Goal: Task Accomplishment & Management: Complete application form

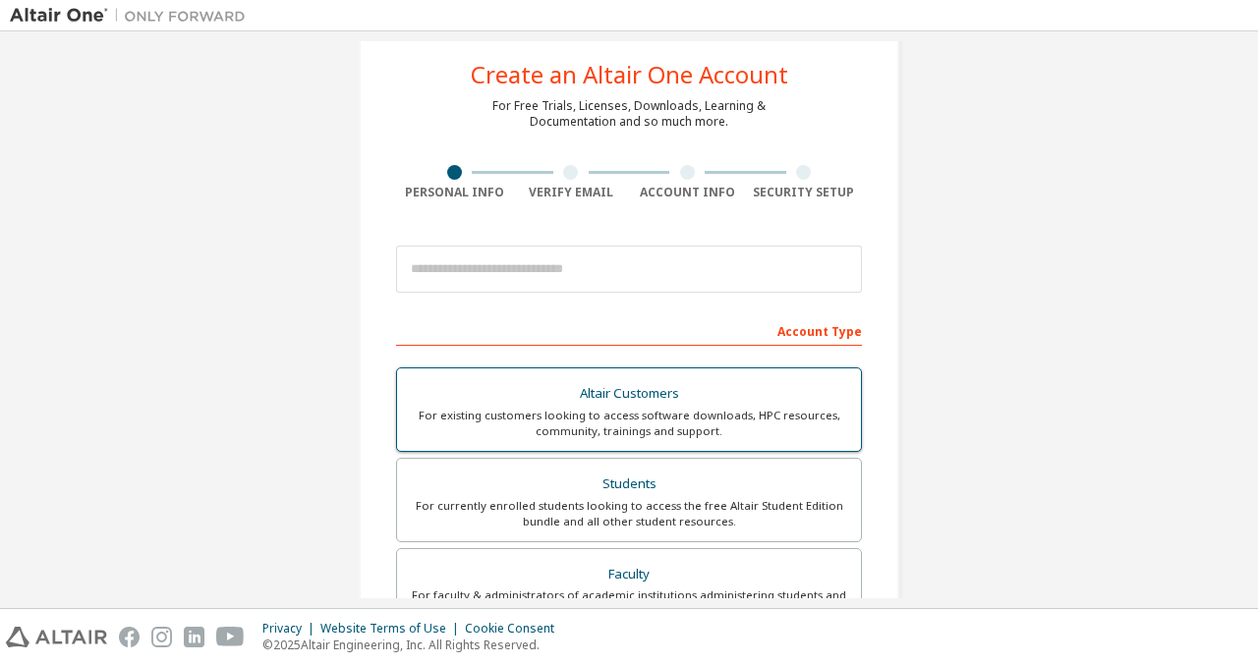
scroll to position [38, 0]
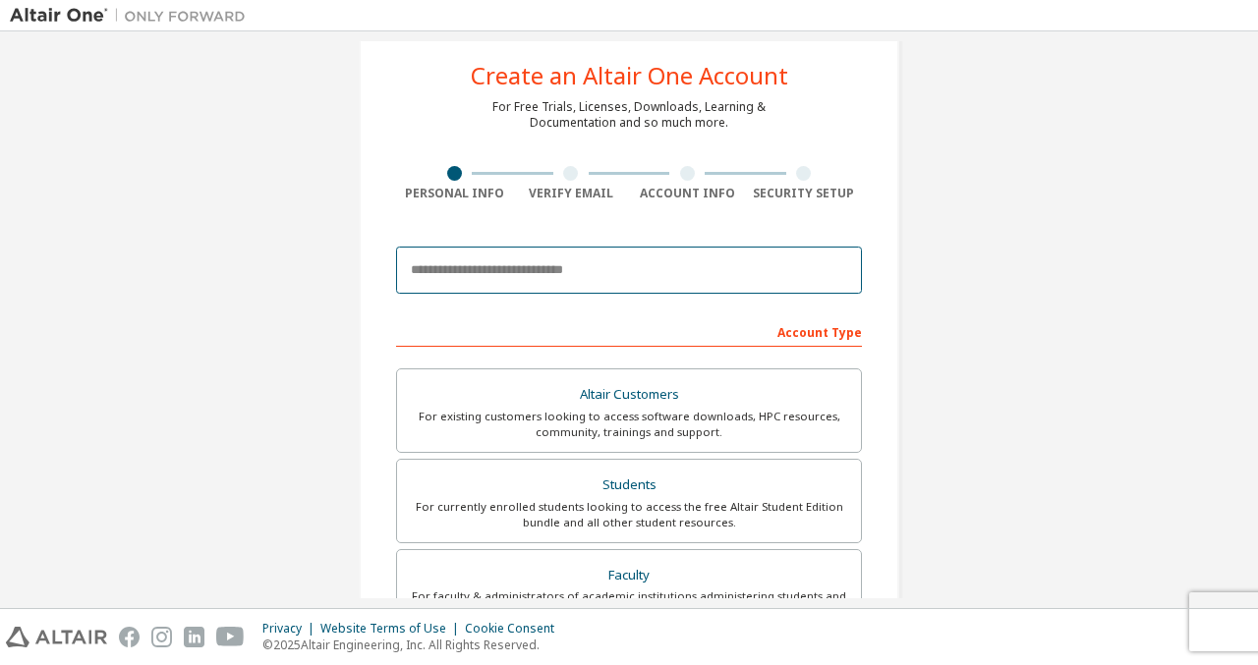
click at [575, 281] on input "email" at bounding box center [629, 270] width 466 height 47
type input "**********"
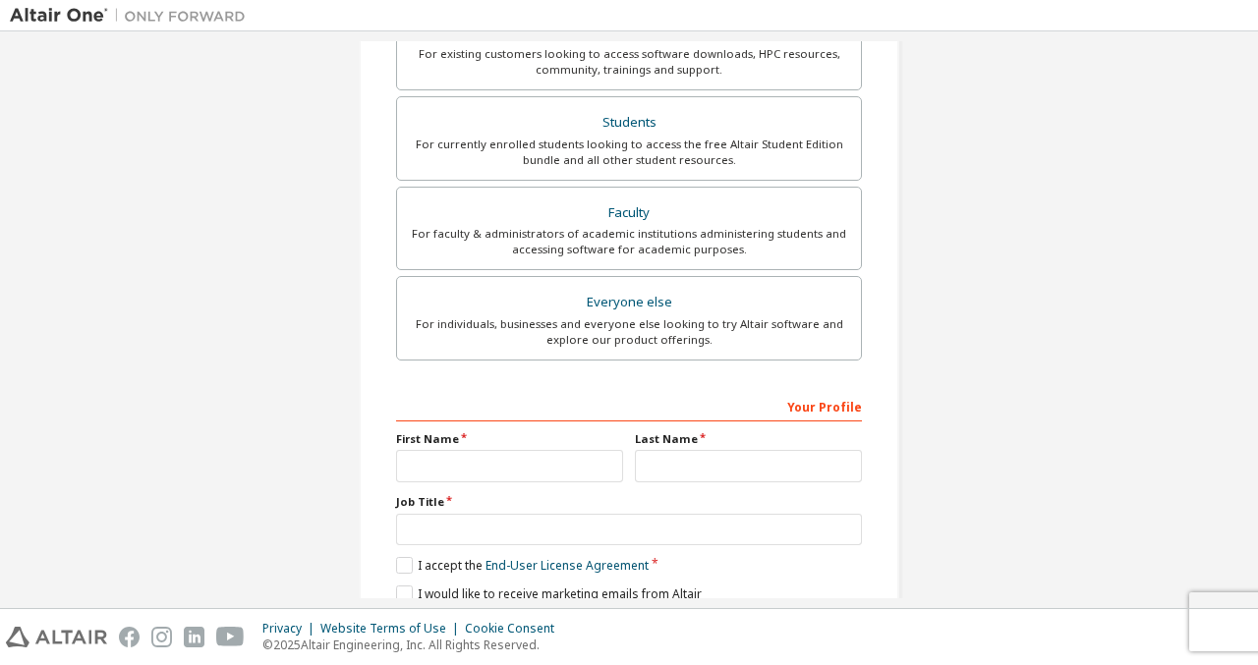
scroll to position [484, 0]
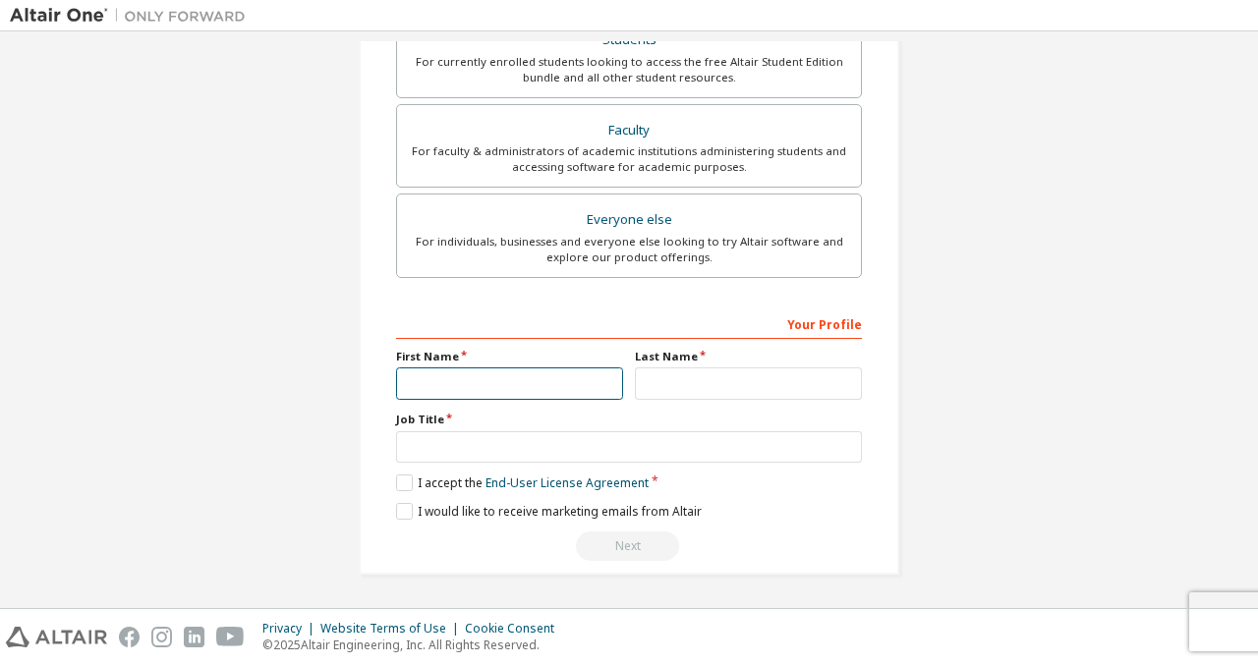
click at [469, 391] on input "text" at bounding box center [509, 384] width 227 height 32
type input "******"
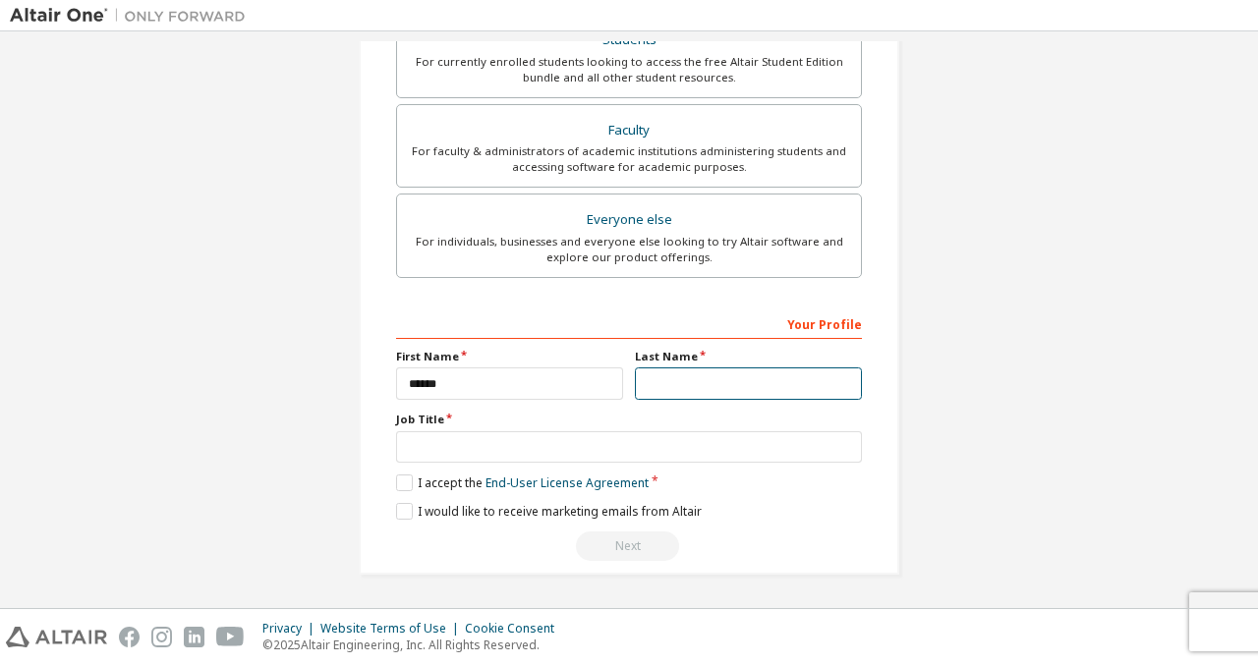
click at [655, 375] on input "text" at bounding box center [748, 384] width 227 height 32
type input "********"
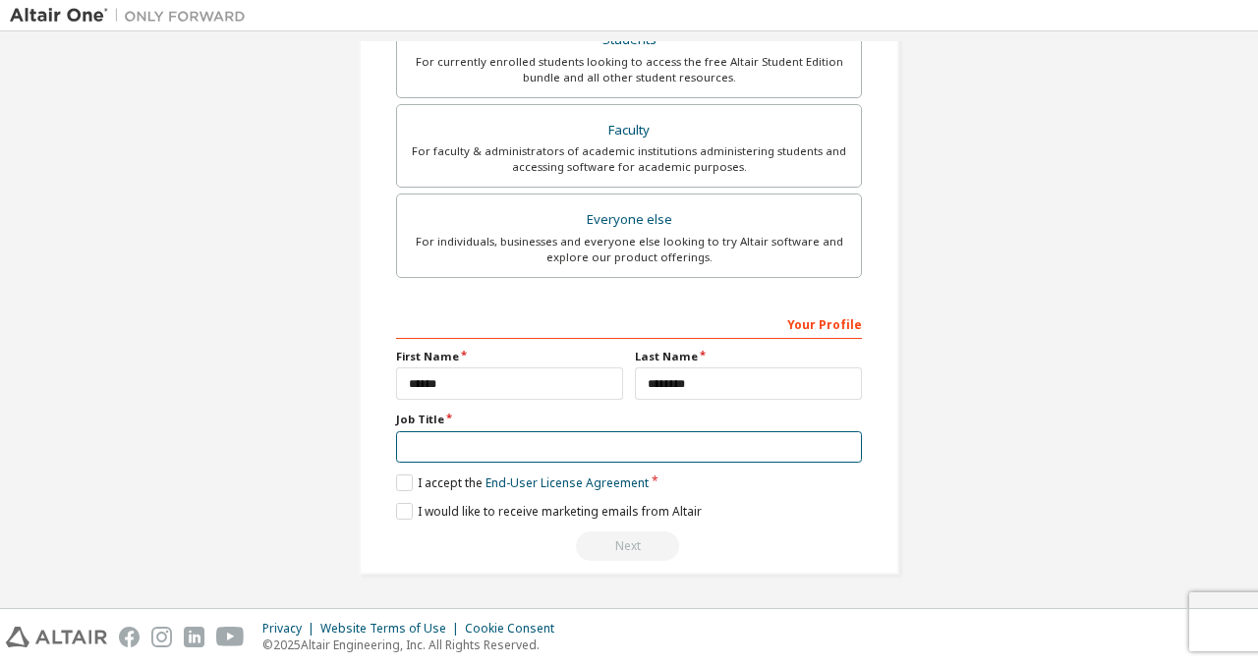
click at [603, 455] on input "text" at bounding box center [629, 448] width 466 height 32
type input "*******"
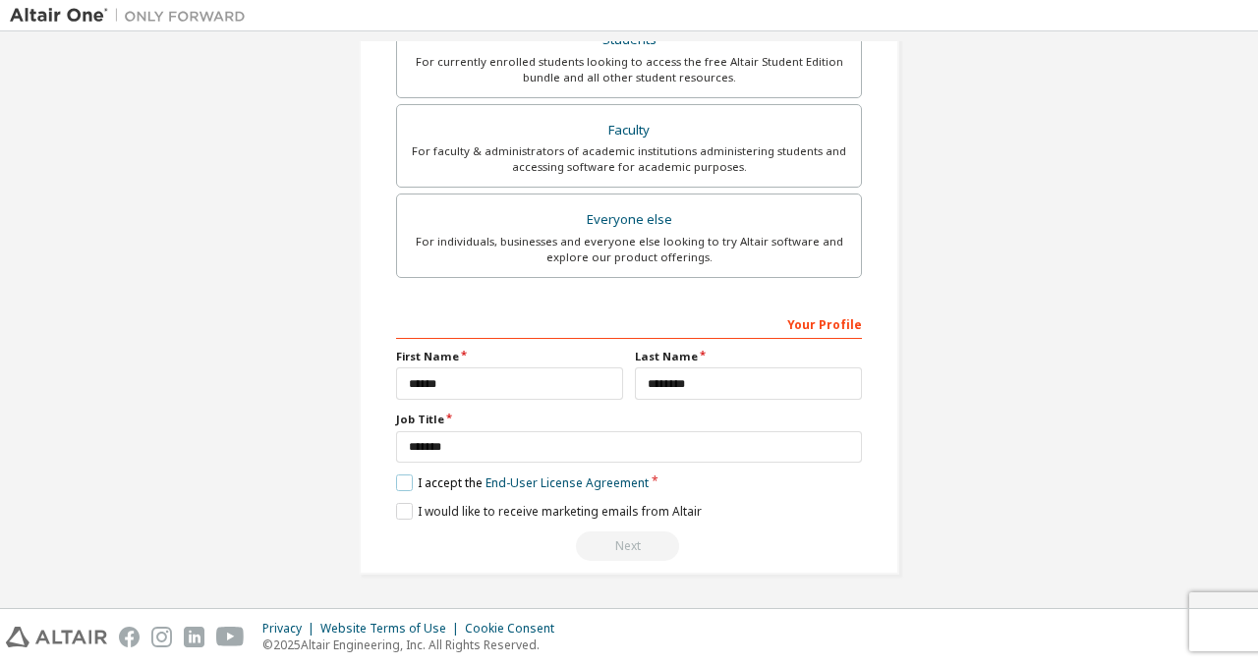
click at [399, 482] on label "I accept the End-User License Agreement" at bounding box center [522, 483] width 253 height 17
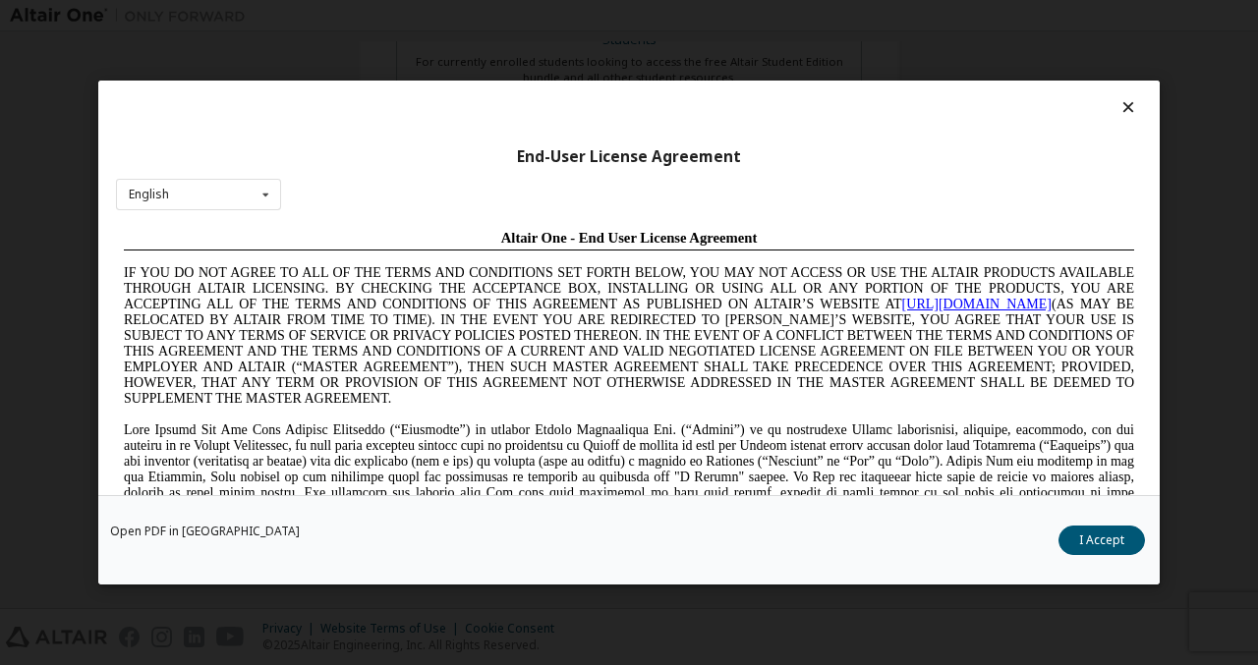
scroll to position [0, 0]
click at [1094, 555] on div "Open PDF in New Tab I Accept" at bounding box center [629, 539] width 1062 height 89
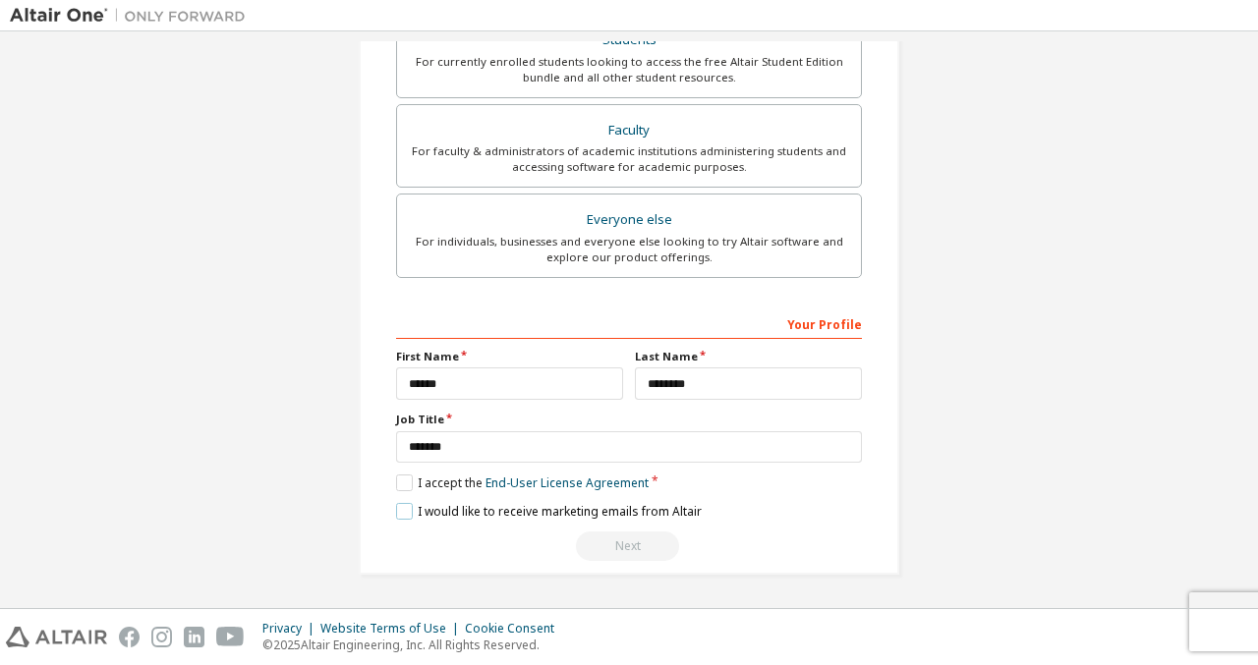
click at [404, 510] on label "I would like to receive marketing emails from Altair" at bounding box center [549, 511] width 306 height 17
click at [401, 509] on label "I would like to receive marketing emails from Altair" at bounding box center [549, 511] width 306 height 17
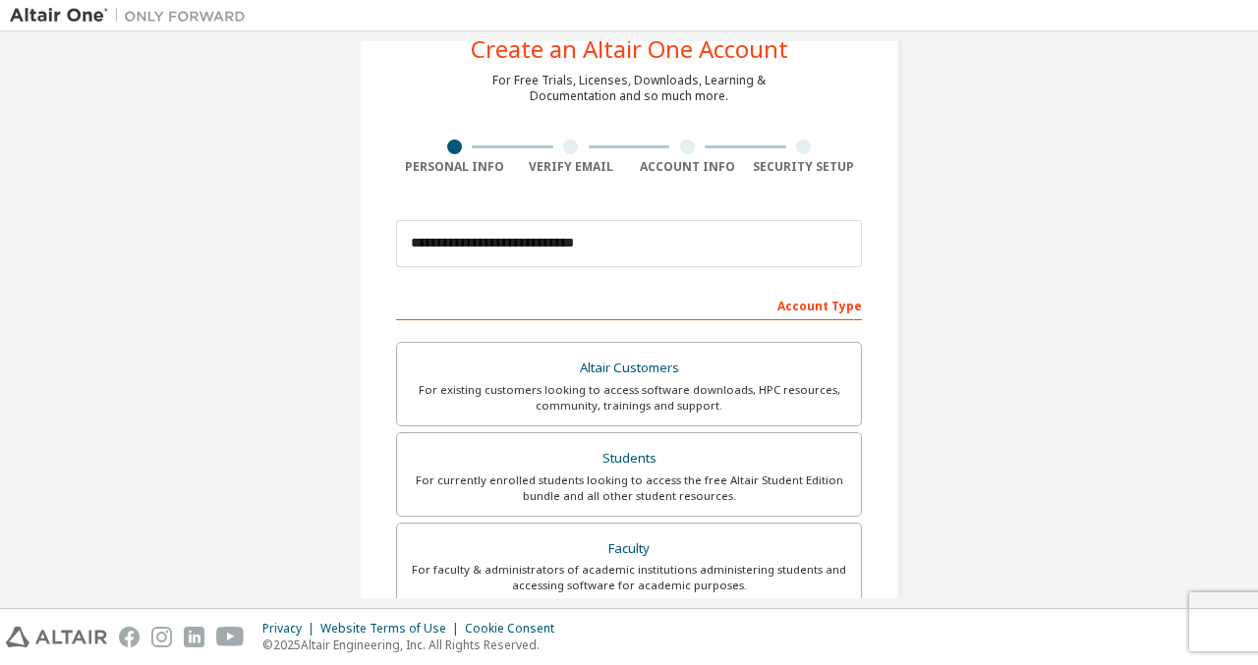
scroll to position [130, 0]
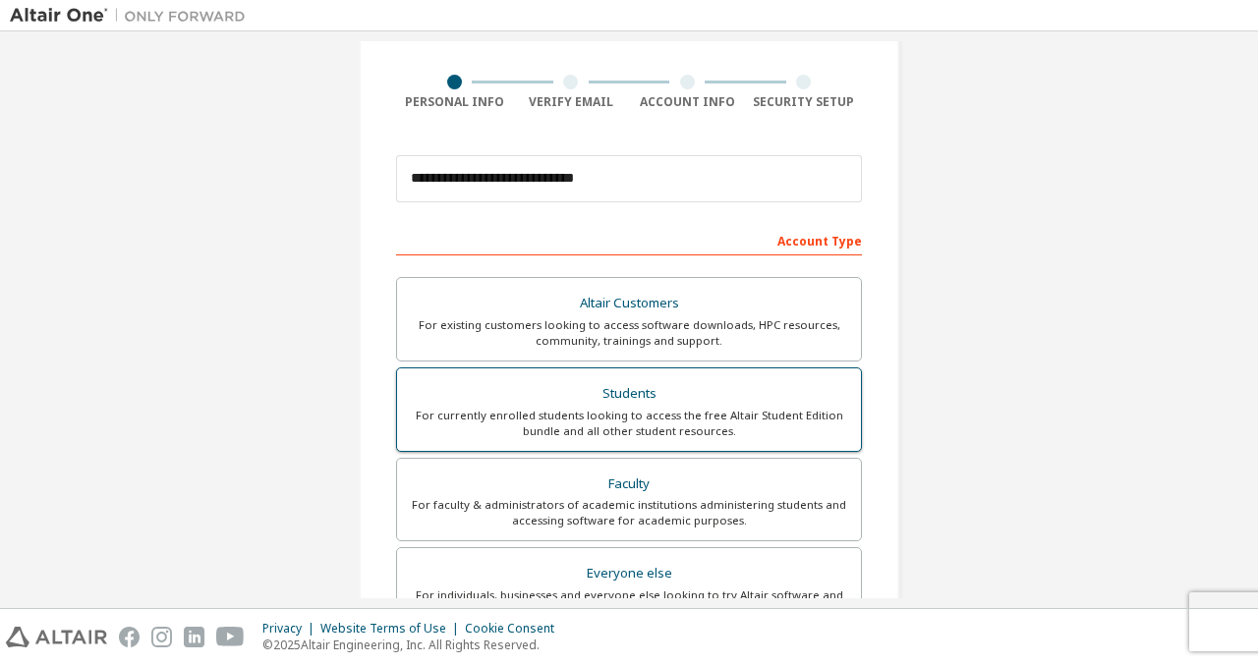
click at [633, 415] on div "For currently enrolled students looking to access the free Altair Student Editi…" at bounding box center [629, 423] width 440 height 31
click at [632, 417] on div "For currently enrolled students looking to access the free Altair Student Editi…" at bounding box center [629, 423] width 440 height 31
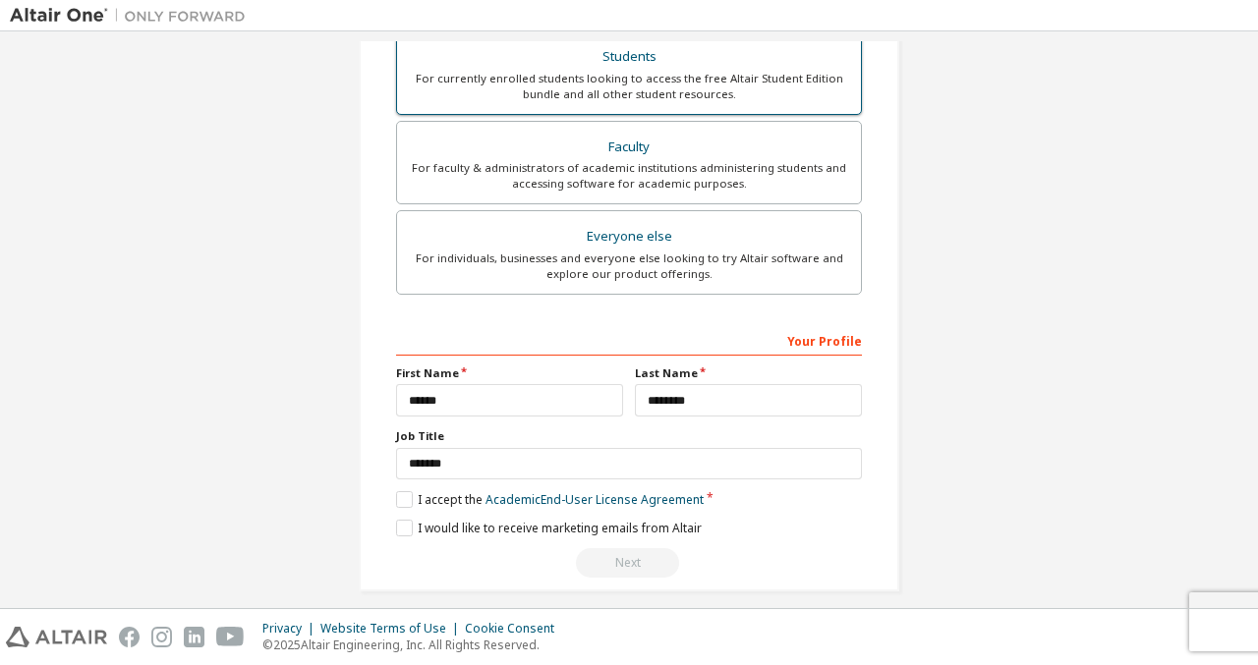
scroll to position [484, 0]
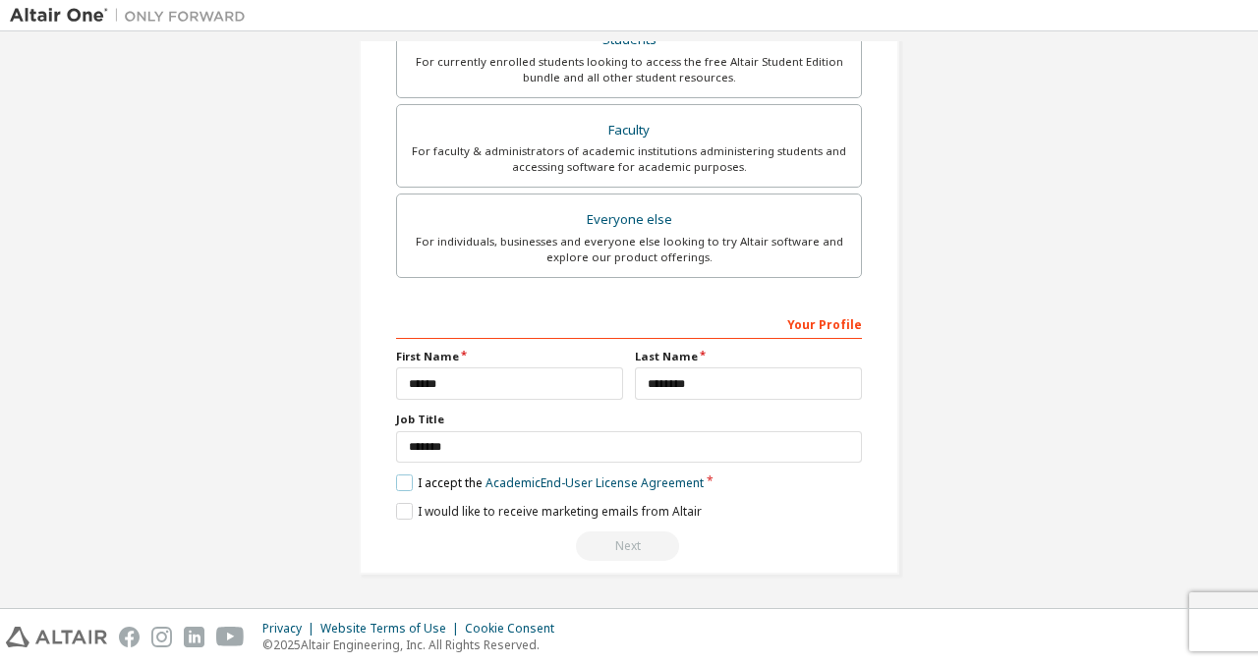
click at [407, 480] on label "I accept the Academic End-User License Agreement" at bounding box center [550, 483] width 308 height 17
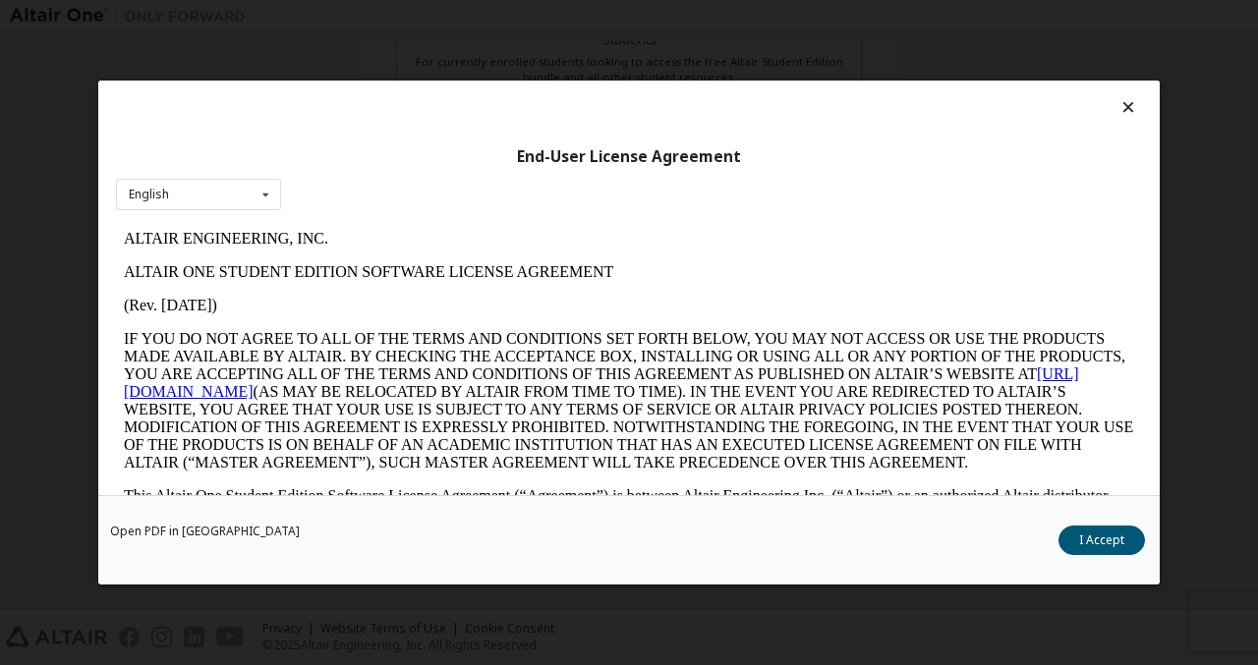
scroll to position [0, 0]
click at [1108, 541] on button "I Accept" at bounding box center [1102, 540] width 86 height 29
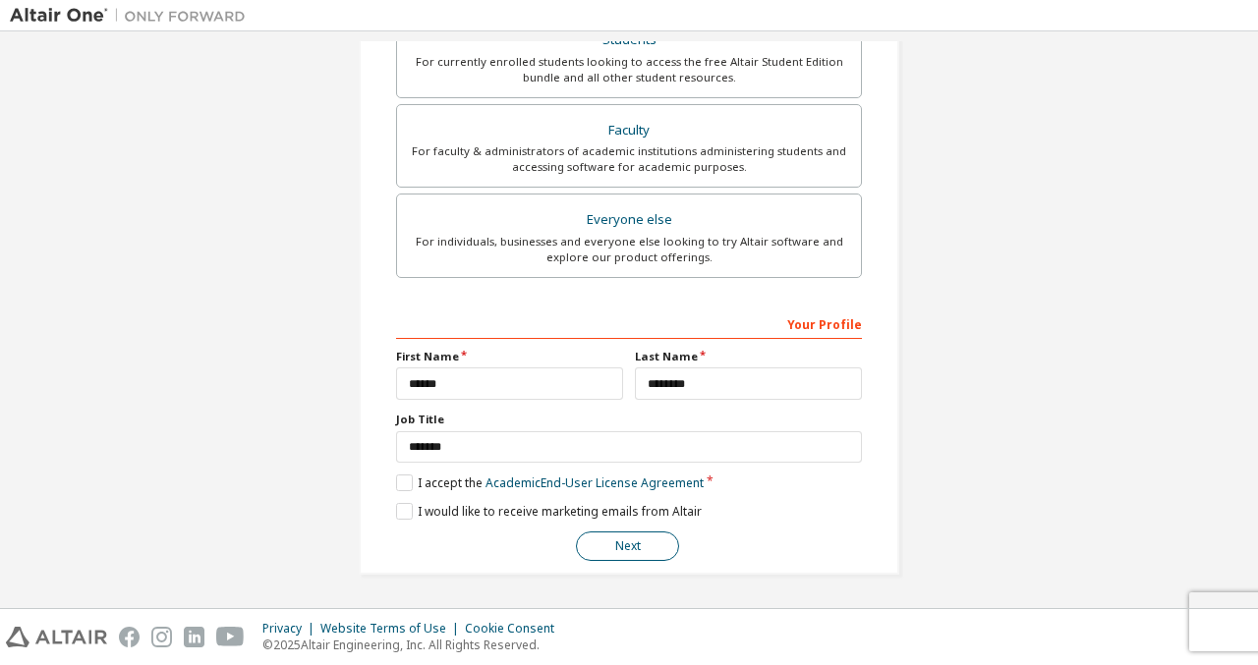
click at [614, 540] on button "Next" at bounding box center [627, 546] width 103 height 29
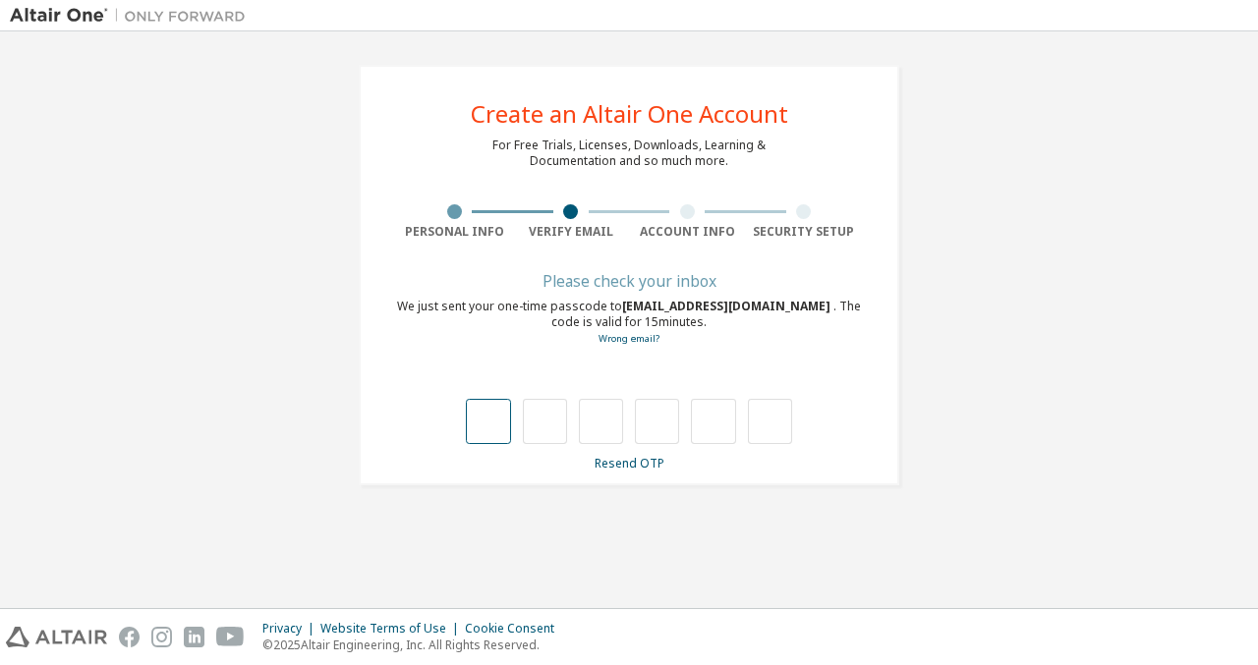
click at [475, 426] on input "text" at bounding box center [488, 421] width 44 height 45
click at [490, 426] on input "text" at bounding box center [488, 421] width 44 height 45
type input "*"
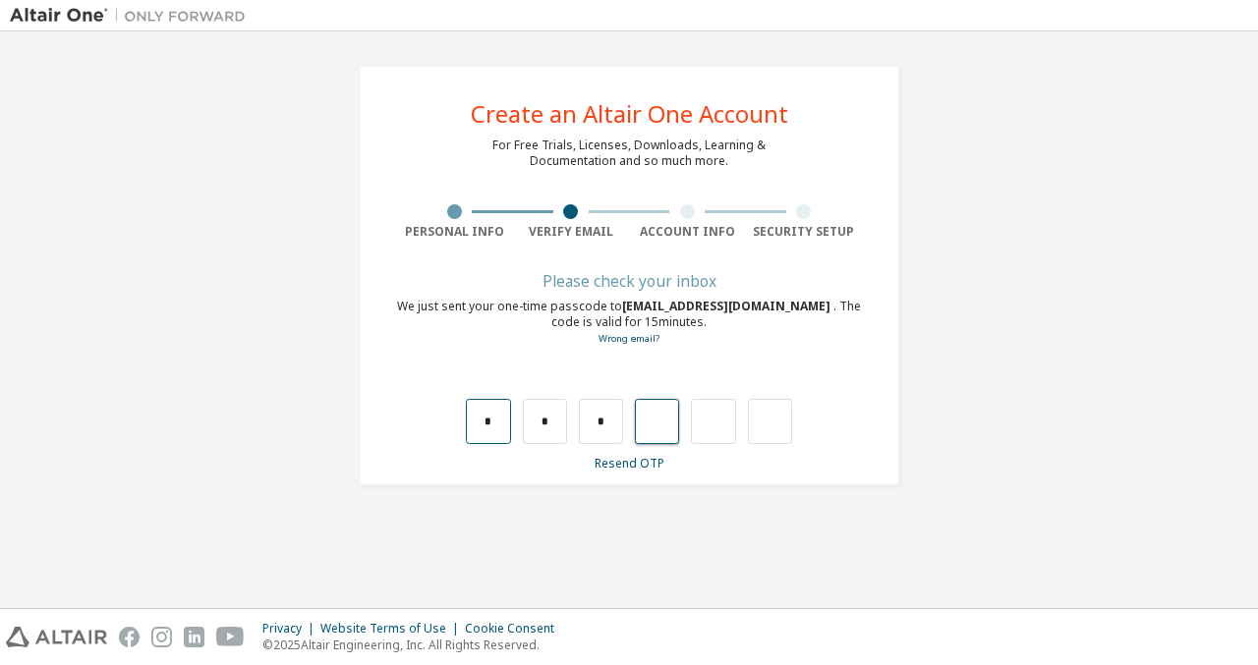
type input "*"
